Goal: Task Accomplishment & Management: Complete application form

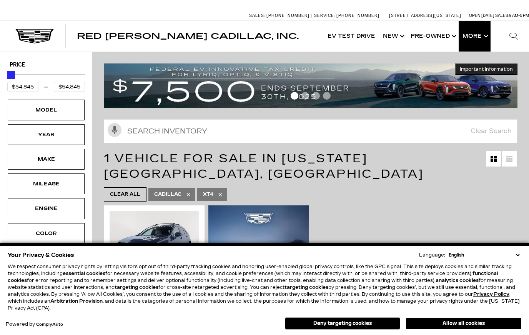
click at [490, 36] on button "Show More" at bounding box center [475, 36] width 32 height 31
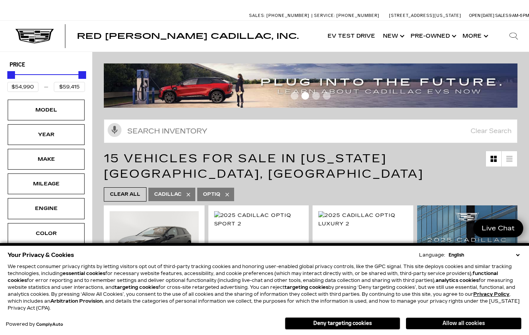
click at [475, 328] on button "Allow all cookies" at bounding box center [463, 324] width 115 height 12
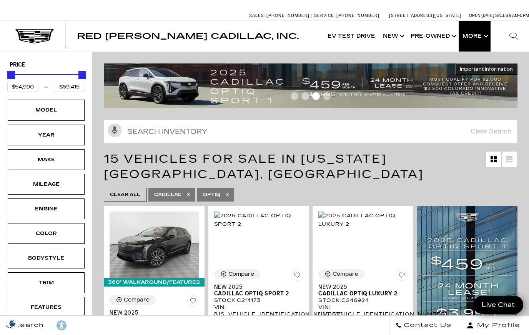
click at [488, 38] on button "Show More" at bounding box center [475, 36] width 32 height 31
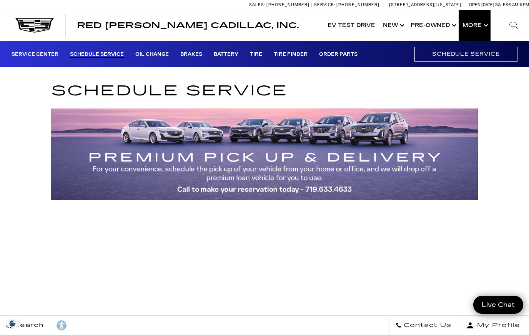
click at [480, 25] on button "Show More" at bounding box center [475, 25] width 32 height 31
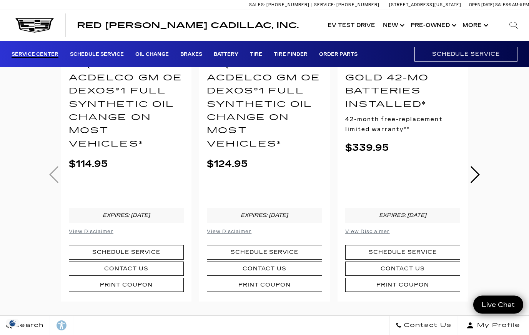
scroll to position [252, 0]
